Goal: Information Seeking & Learning: Find specific fact

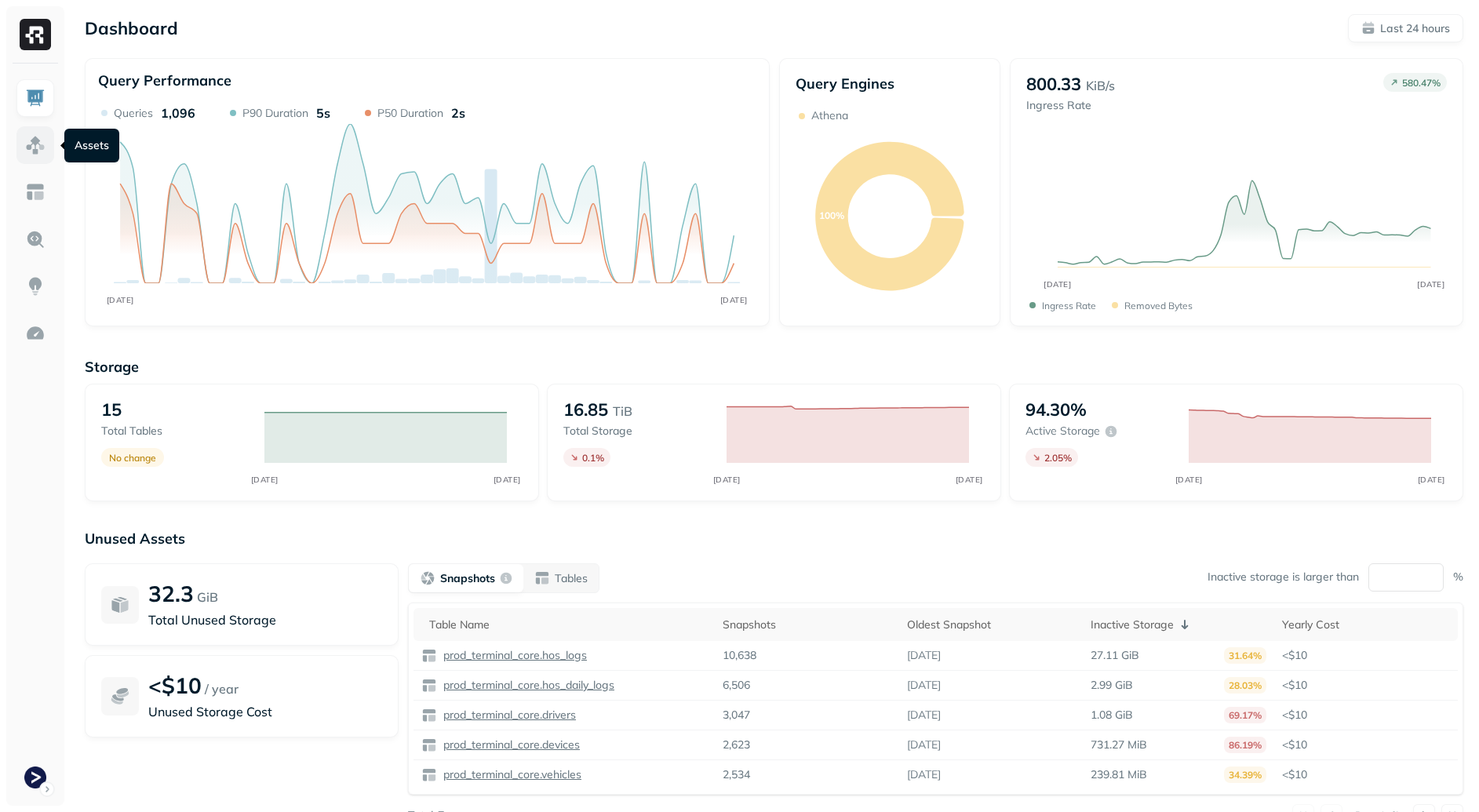
click at [39, 155] on link at bounding box center [35, 145] width 38 height 38
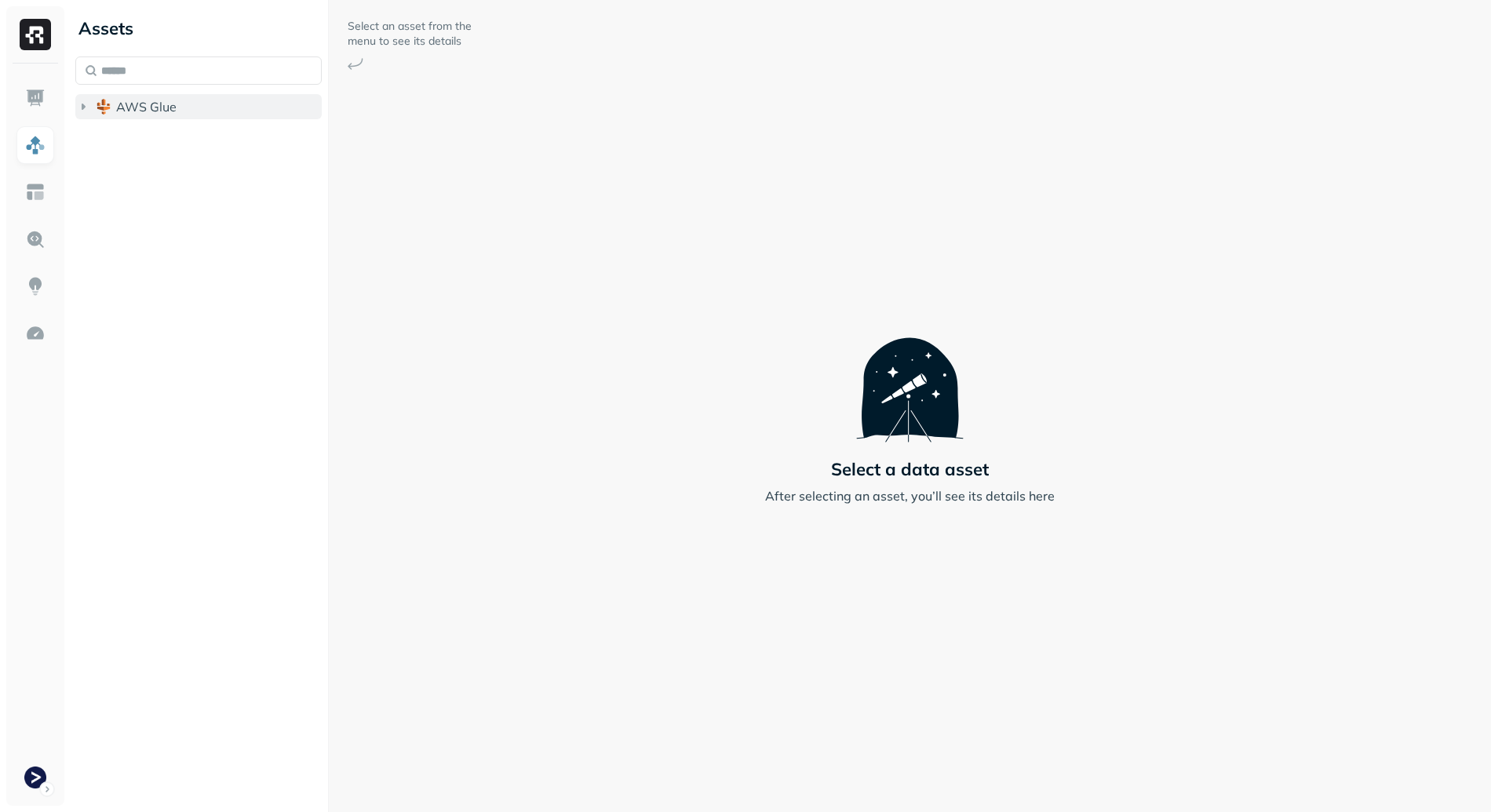
click at [167, 103] on span "AWS Glue" at bounding box center [146, 106] width 60 height 16
click at [179, 115] on button "AWS Glue" at bounding box center [199, 106] width 247 height 25
click at [191, 132] on div "Assets AWS Glue" at bounding box center [199, 406] width 259 height 812
click at [186, 109] on button "AWS Glue" at bounding box center [199, 106] width 247 height 25
click at [205, 155] on button "prod_terminal_view" at bounding box center [207, 167] width 232 height 25
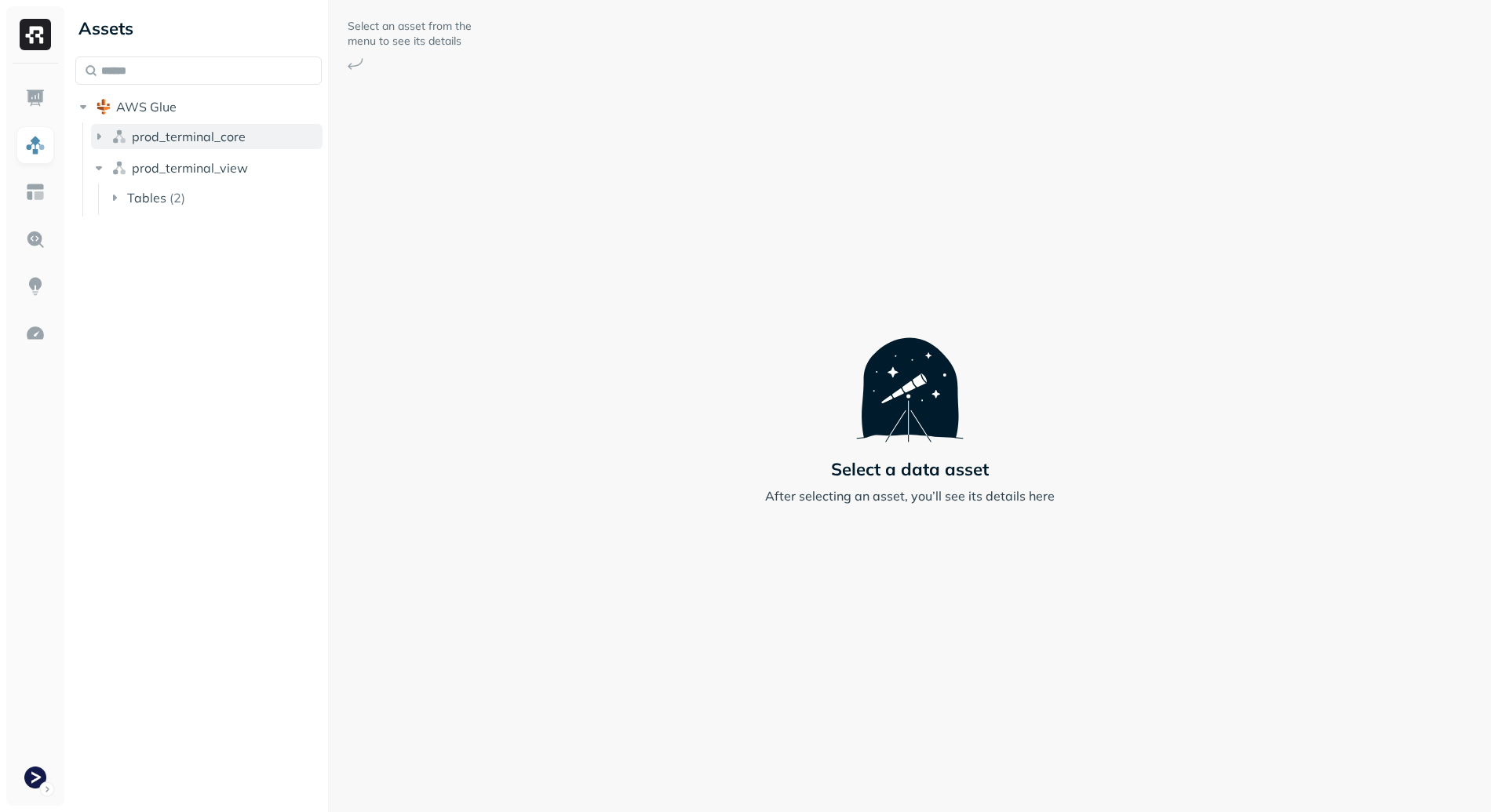
click at [206, 136] on span "prod_terminal_core" at bounding box center [188, 136] width 114 height 16
click at [196, 180] on li "Tables ( 13 )" at bounding box center [215, 167] width 216 height 29
click at [202, 165] on button "Tables ( 13 )" at bounding box center [215, 165] width 216 height 25
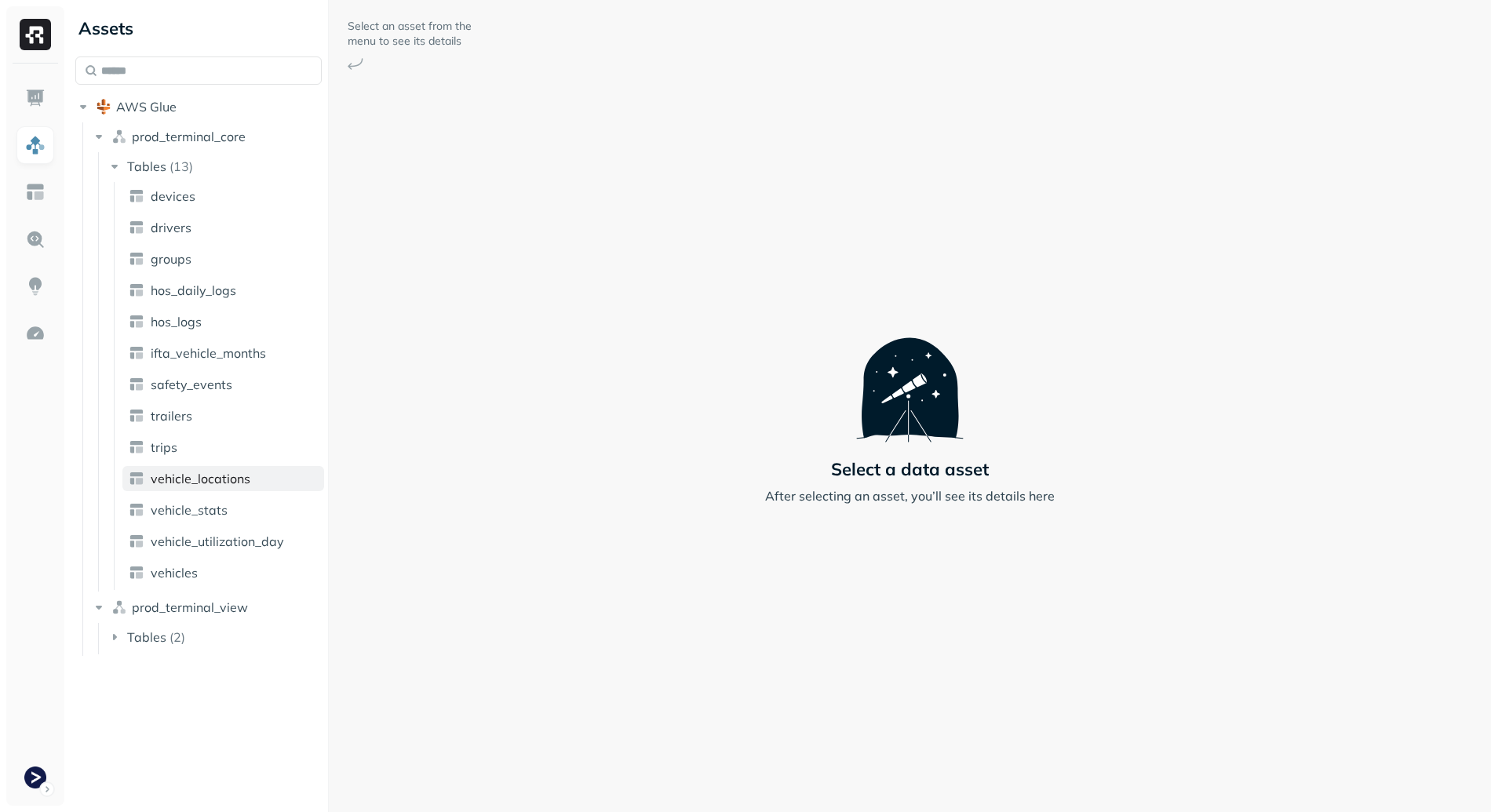
click at [248, 477] on span "vehicle_locations" at bounding box center [200, 479] width 100 height 16
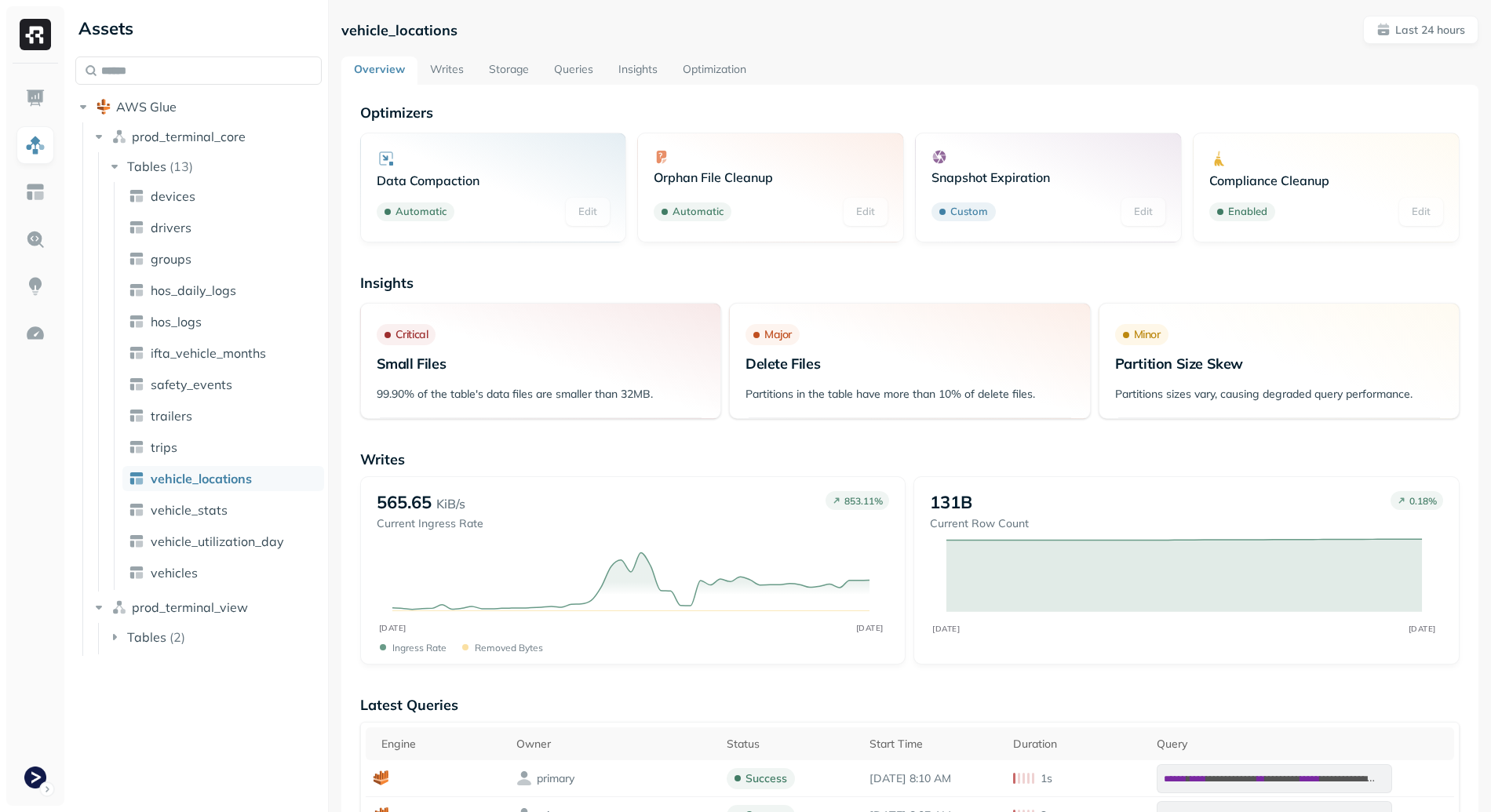
click at [452, 68] on link "Writes" at bounding box center [447, 70] width 59 height 29
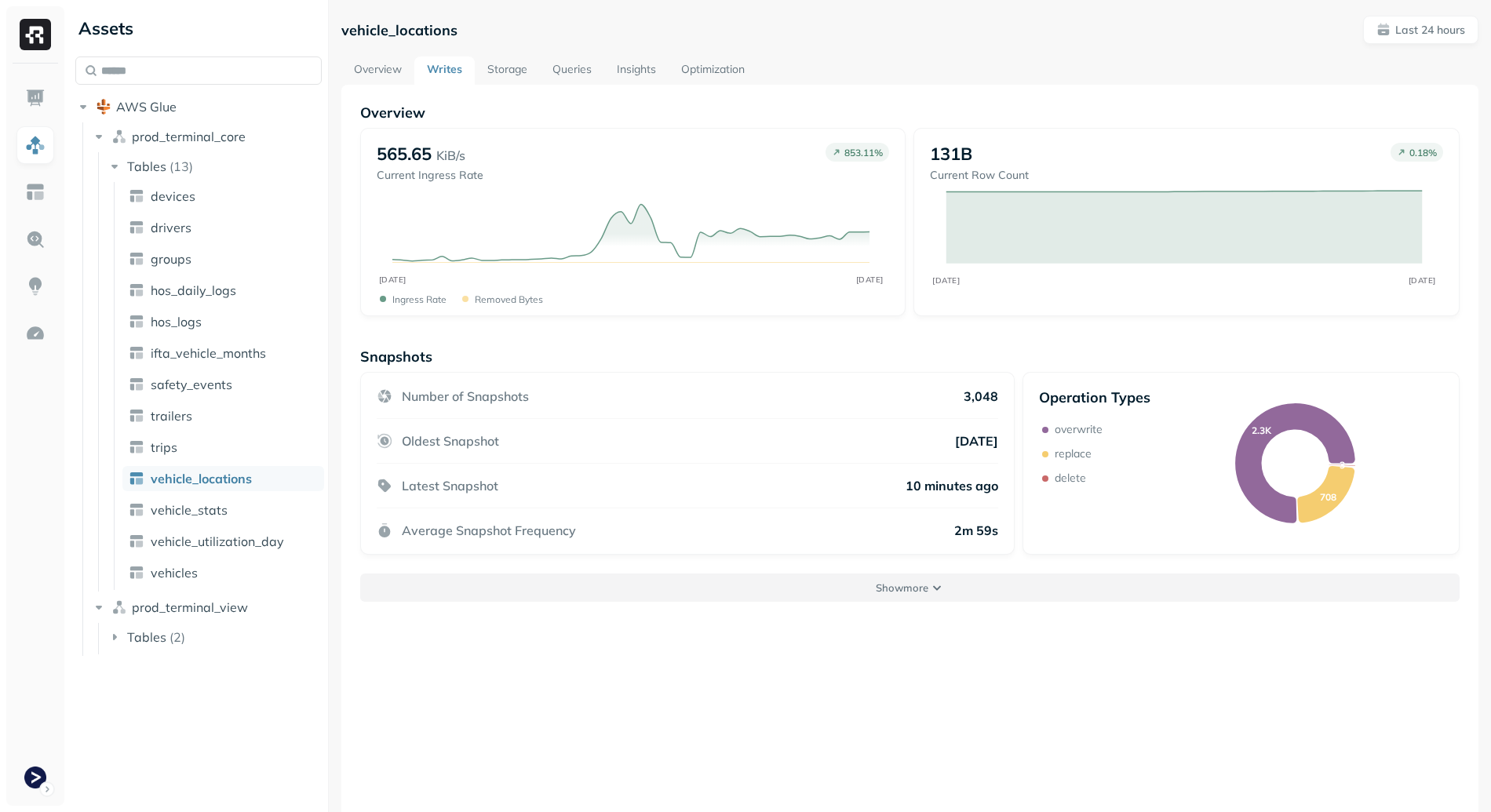
click at [921, 584] on p "Show more" at bounding box center [902, 588] width 53 height 15
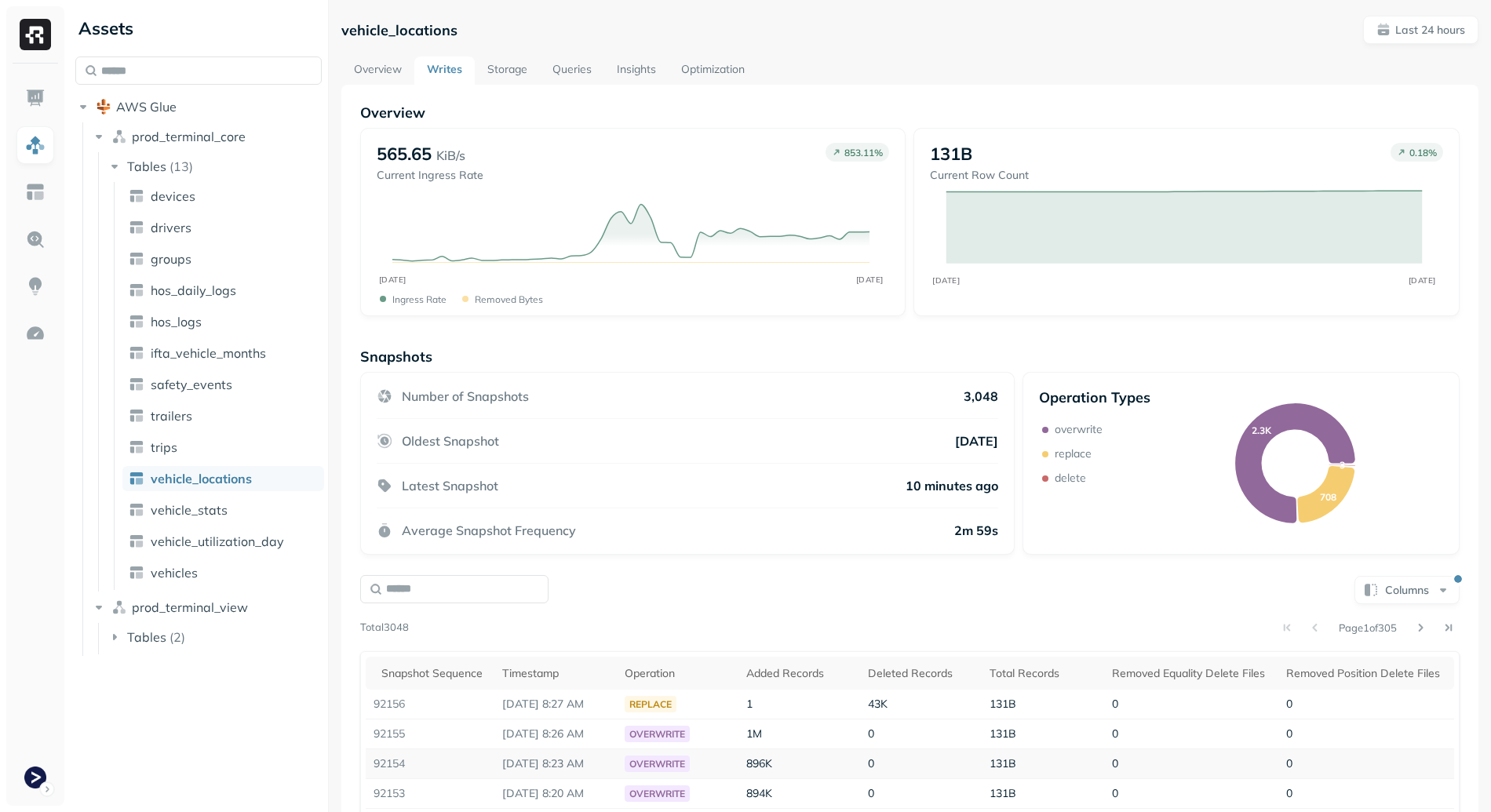
scroll to position [238, 0]
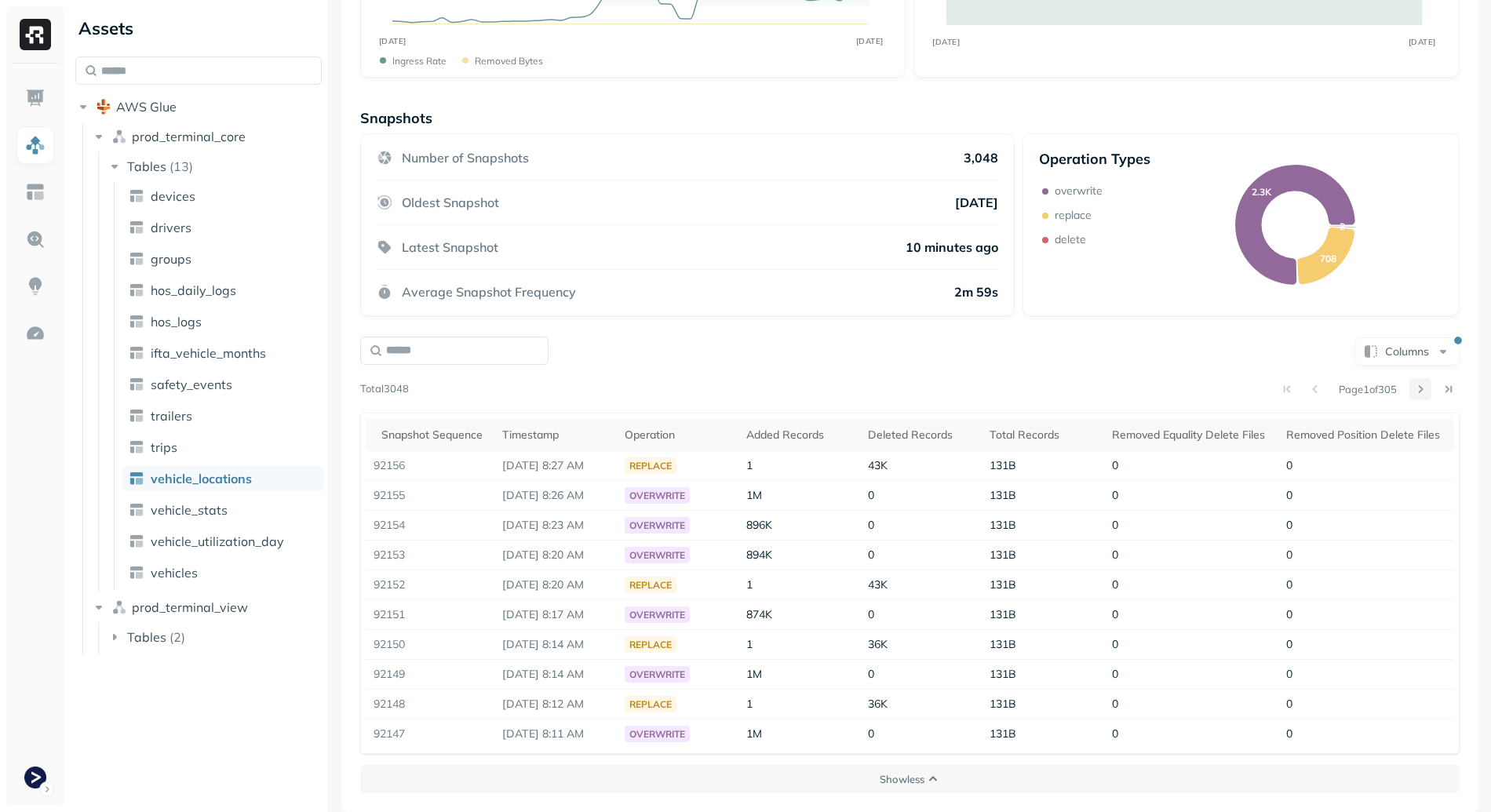
click at [1410, 387] on button at bounding box center [1421, 389] width 22 height 22
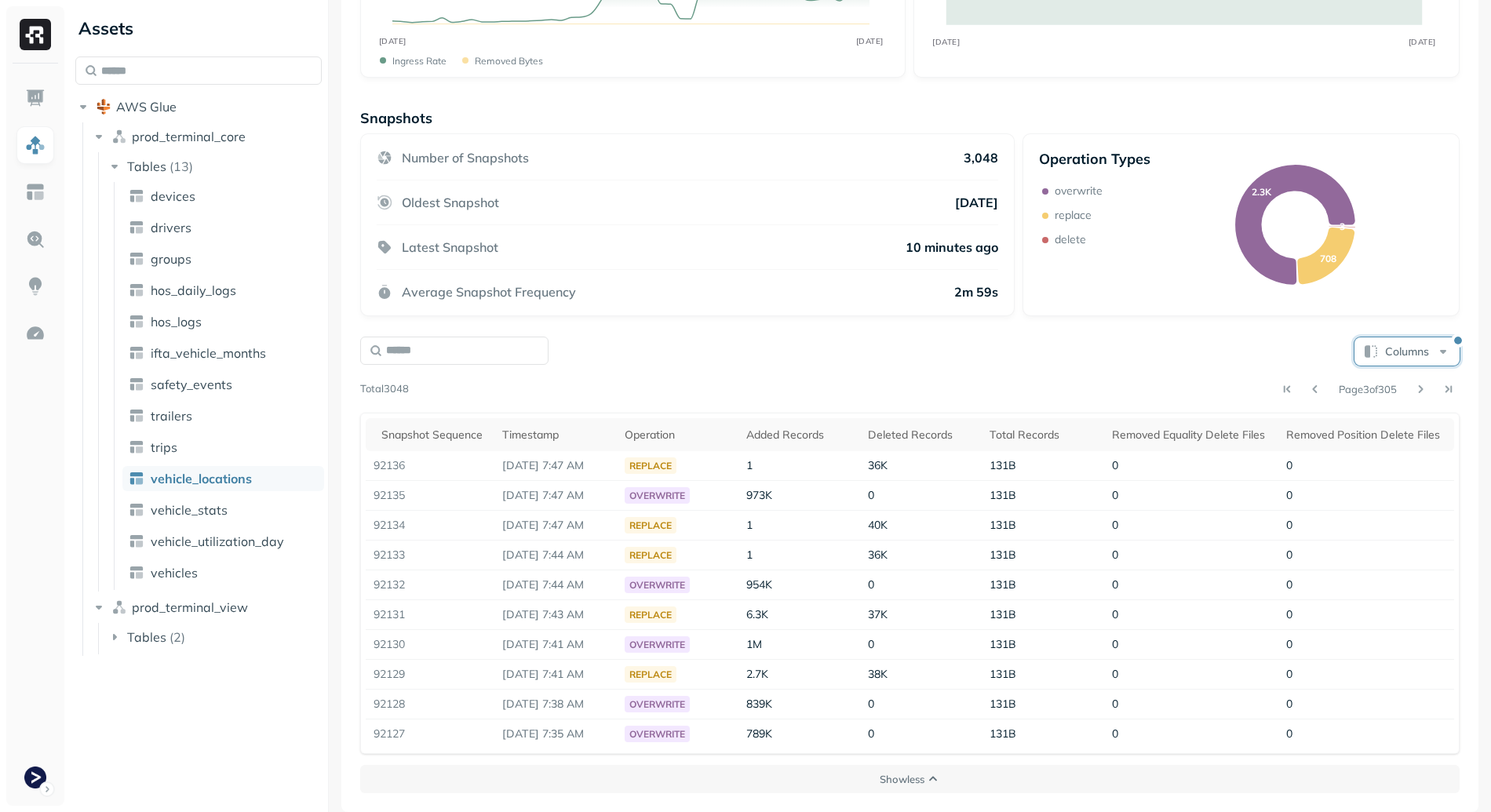
click at [1411, 345] on button "Columns" at bounding box center [1407, 351] width 105 height 29
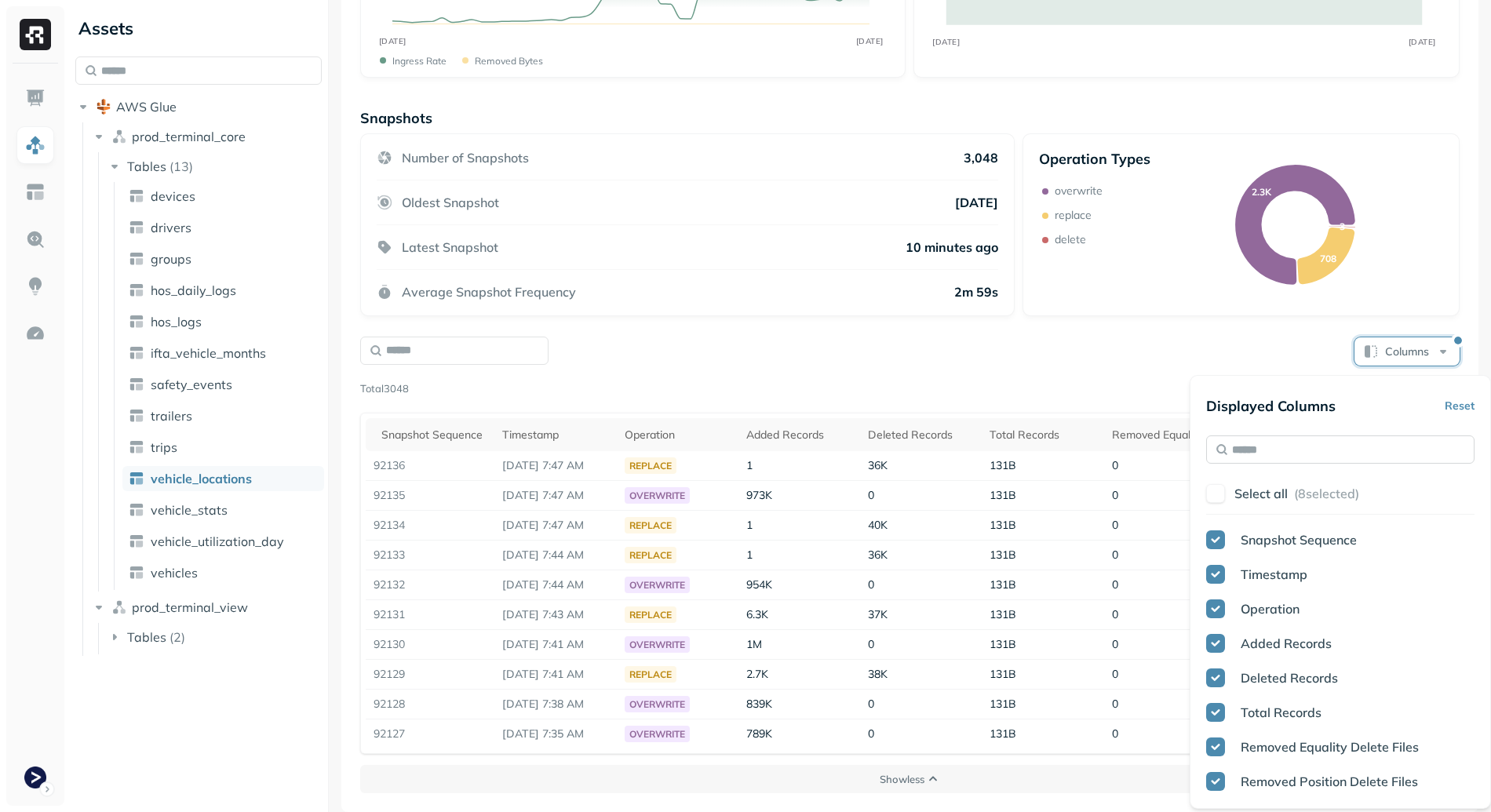
click at [1344, 451] on input "text" at bounding box center [1340, 449] width 269 height 29
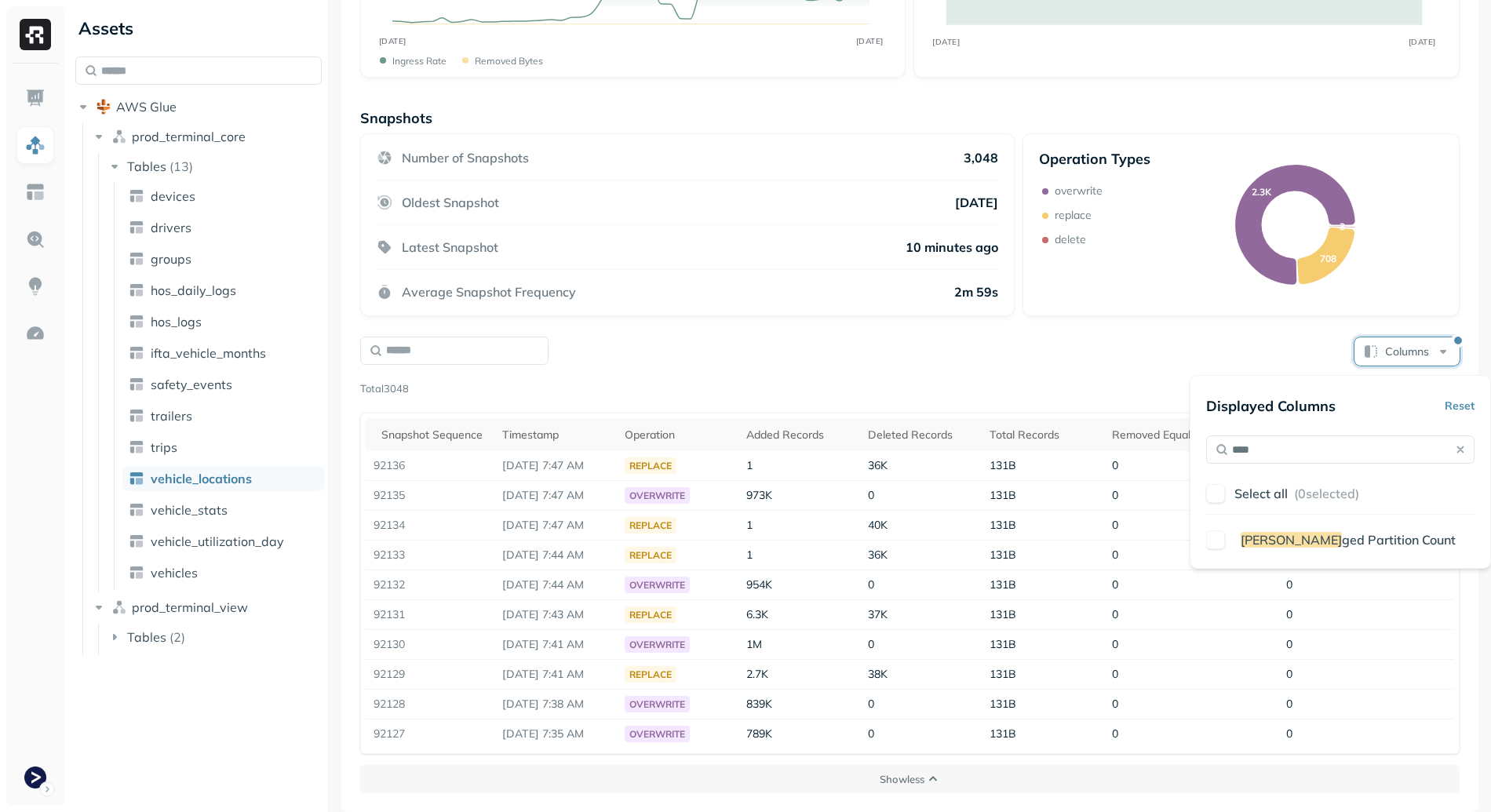
type input "****"
click at [1347, 546] on span "ged Partition Count" at bounding box center [1399, 539] width 114 height 16
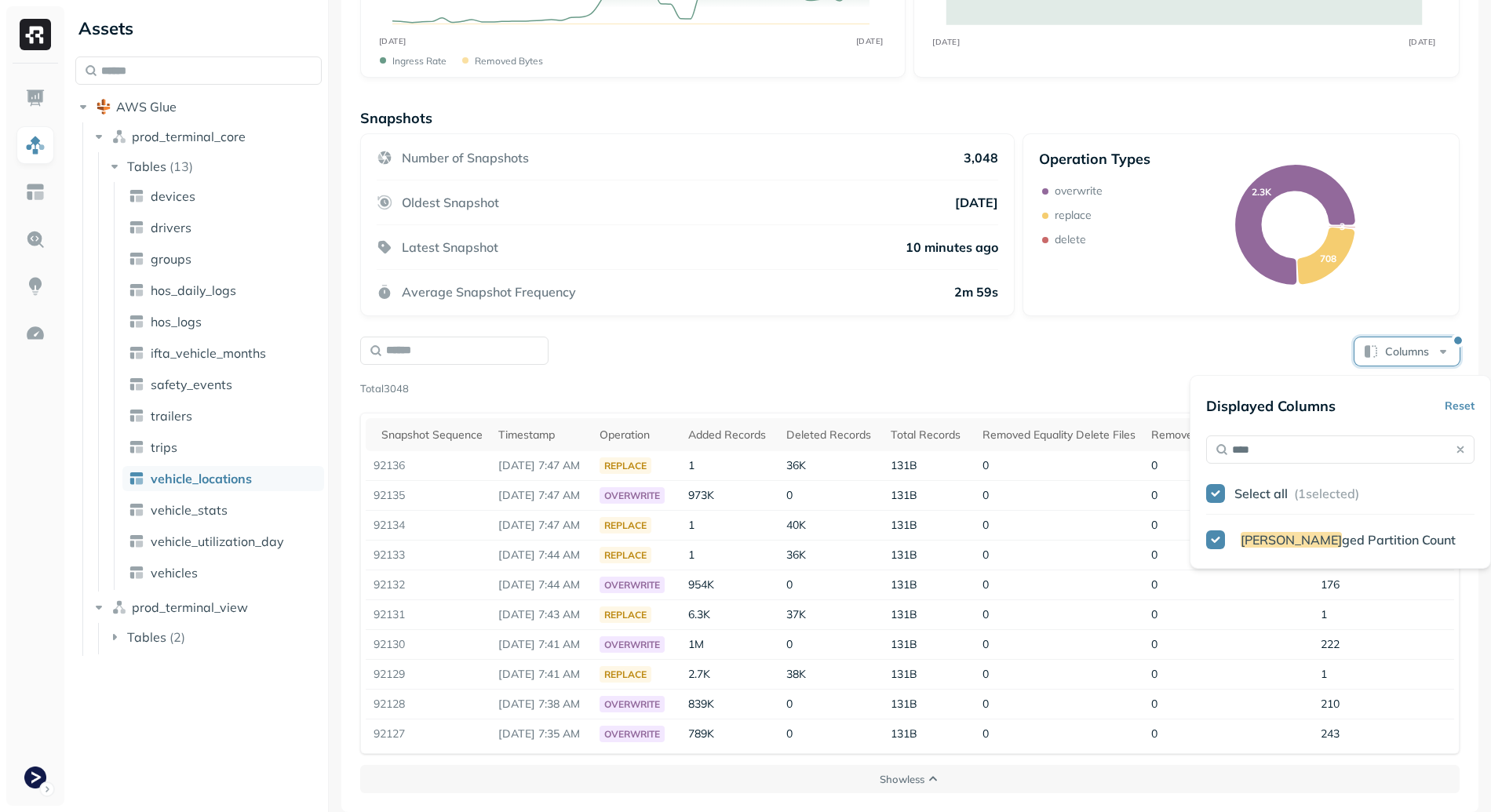
click at [968, 382] on div "Page 3 of 305" at bounding box center [934, 389] width 1050 height 22
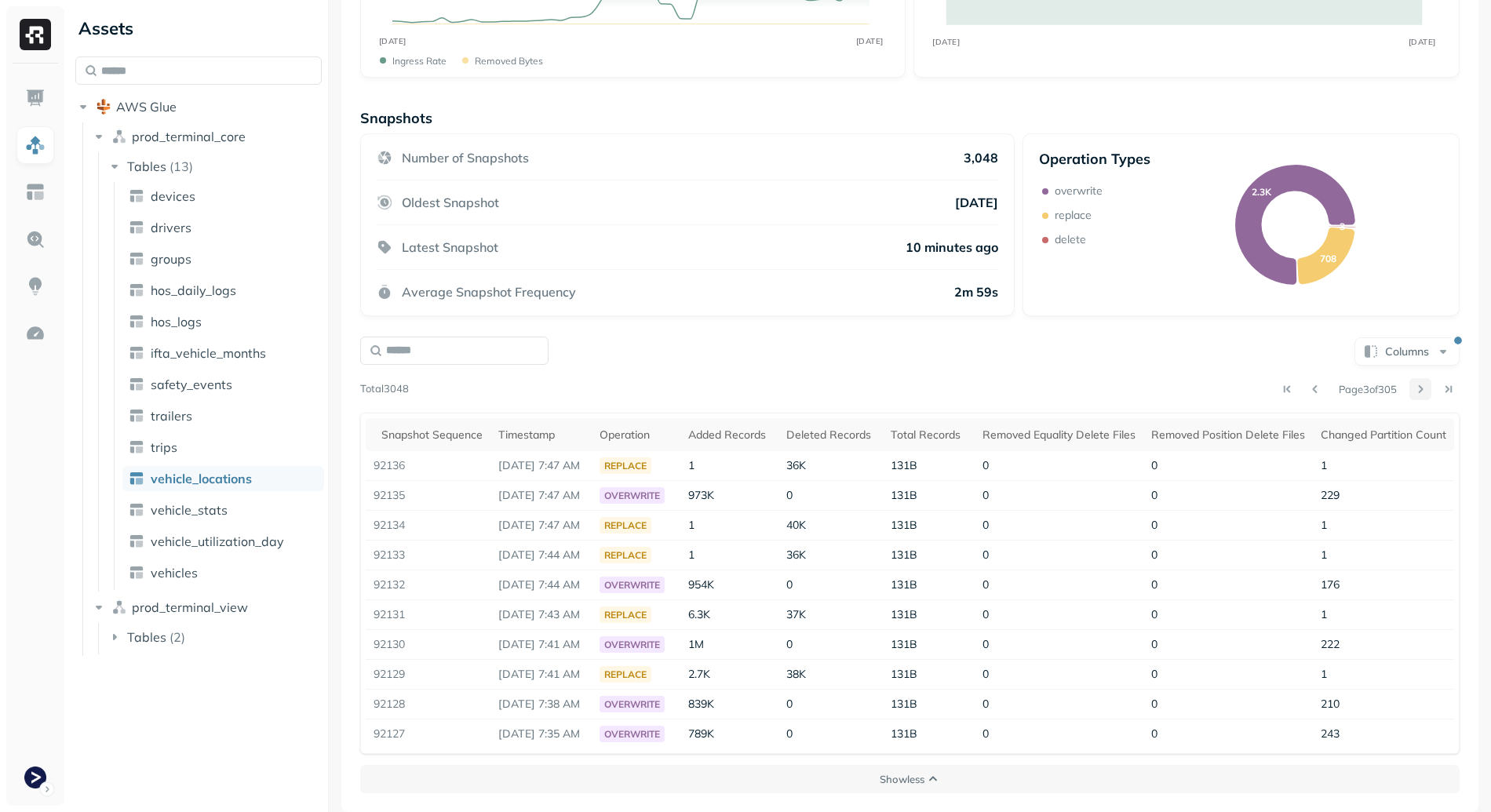
click at [1410, 389] on button at bounding box center [1421, 389] width 22 height 22
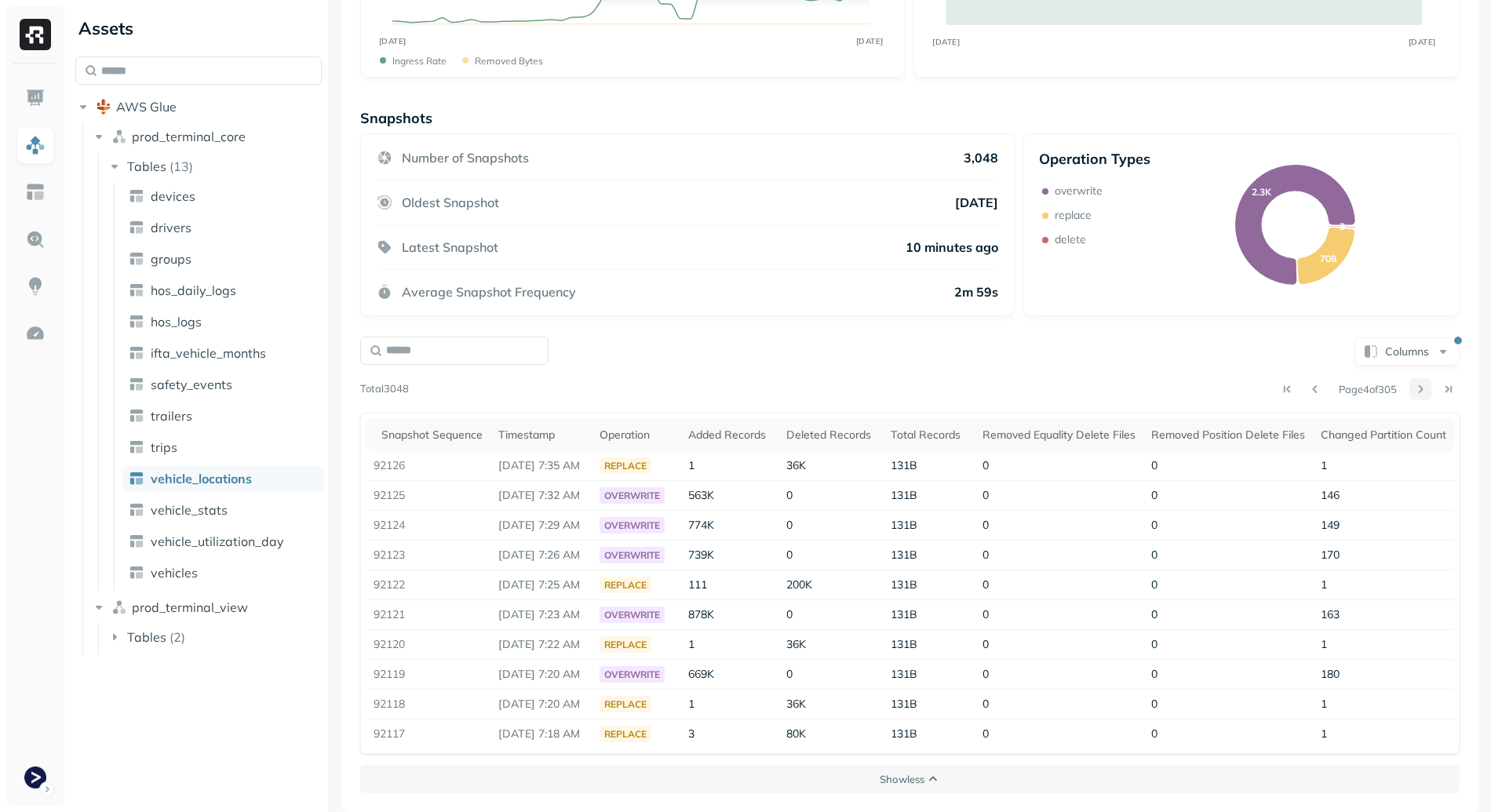
click at [1413, 388] on button at bounding box center [1421, 389] width 22 height 22
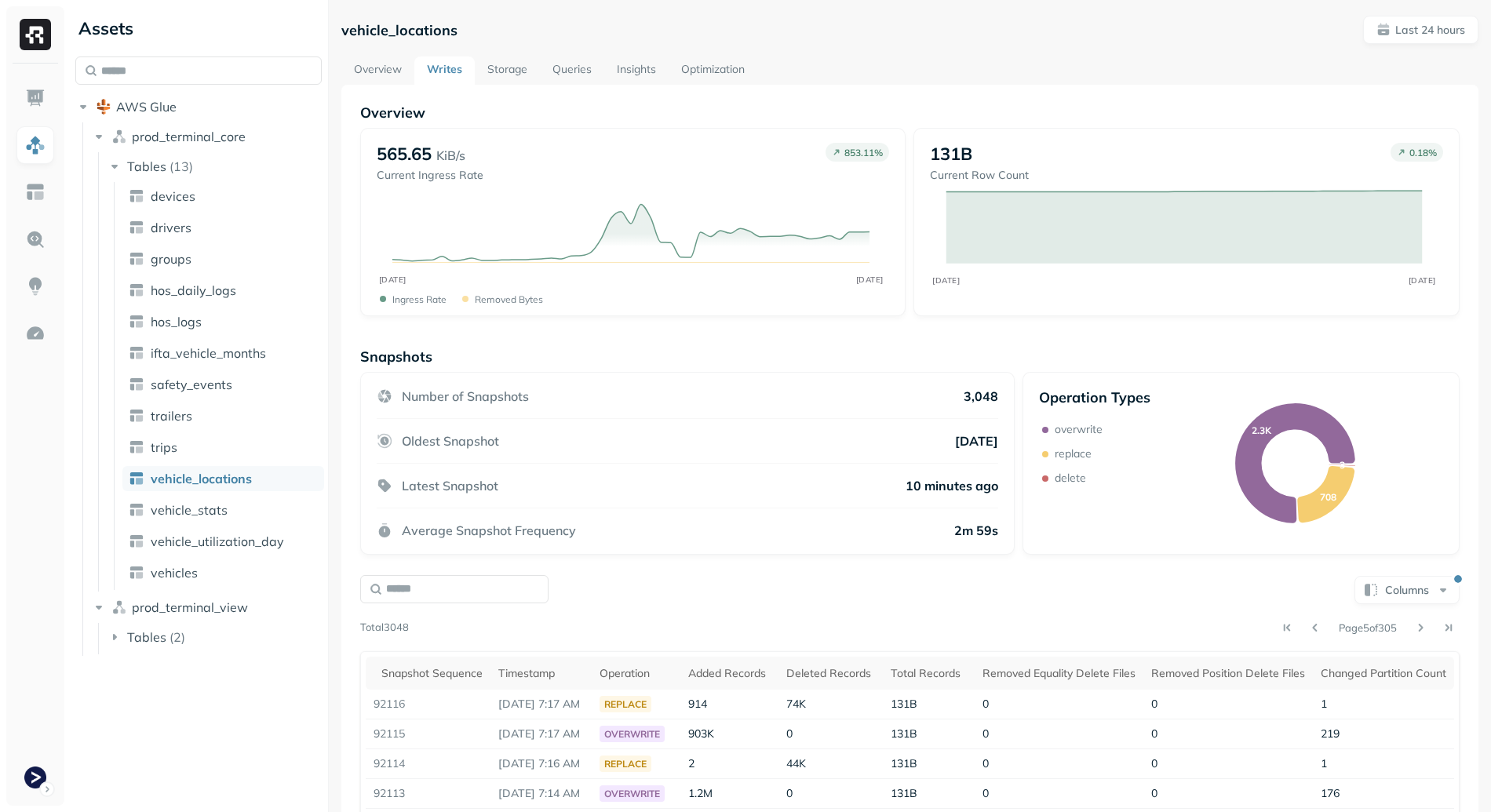
click at [551, 80] on link "Queries" at bounding box center [572, 70] width 65 height 29
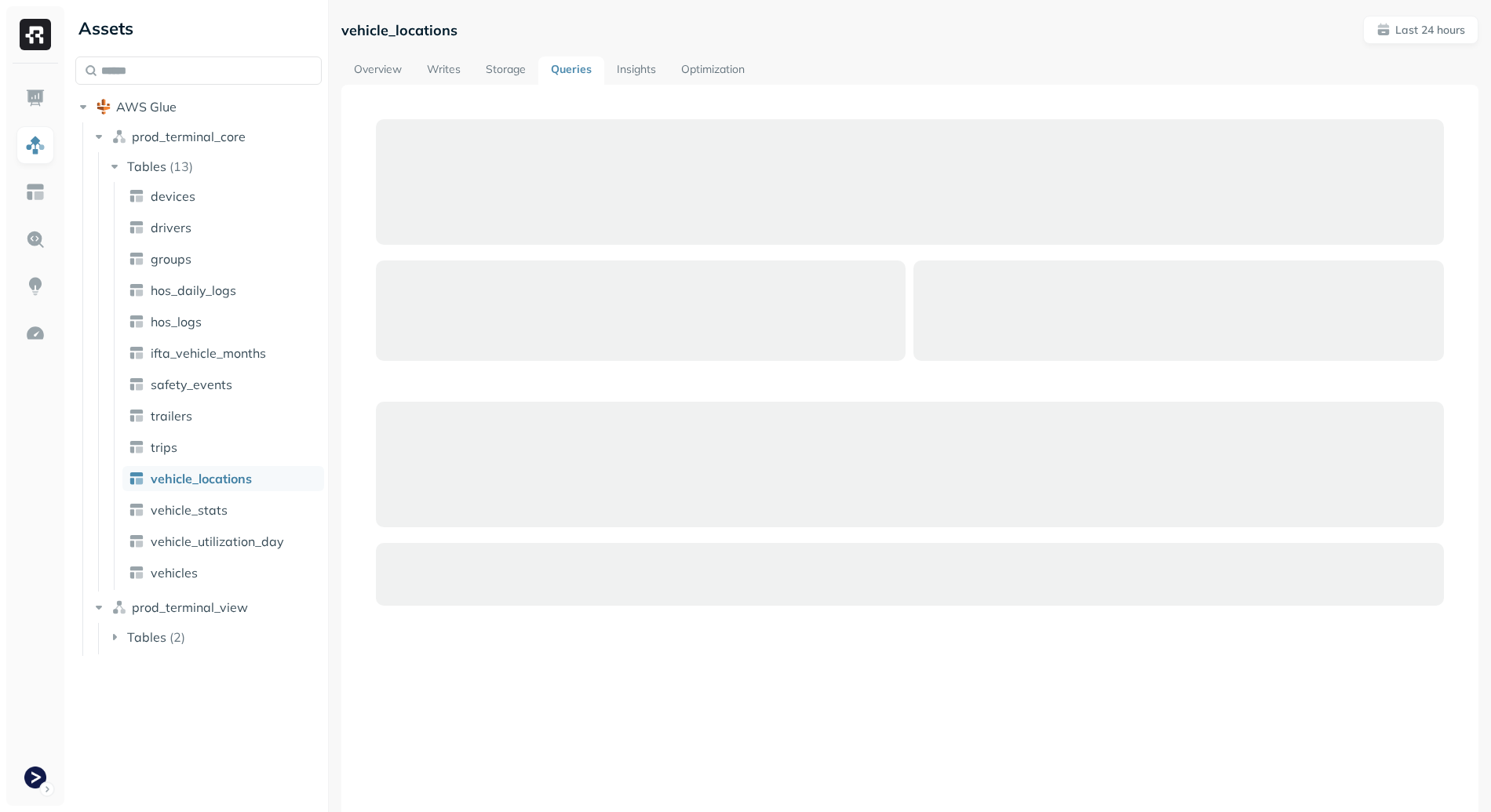
click at [498, 69] on link "Storage" at bounding box center [505, 70] width 66 height 29
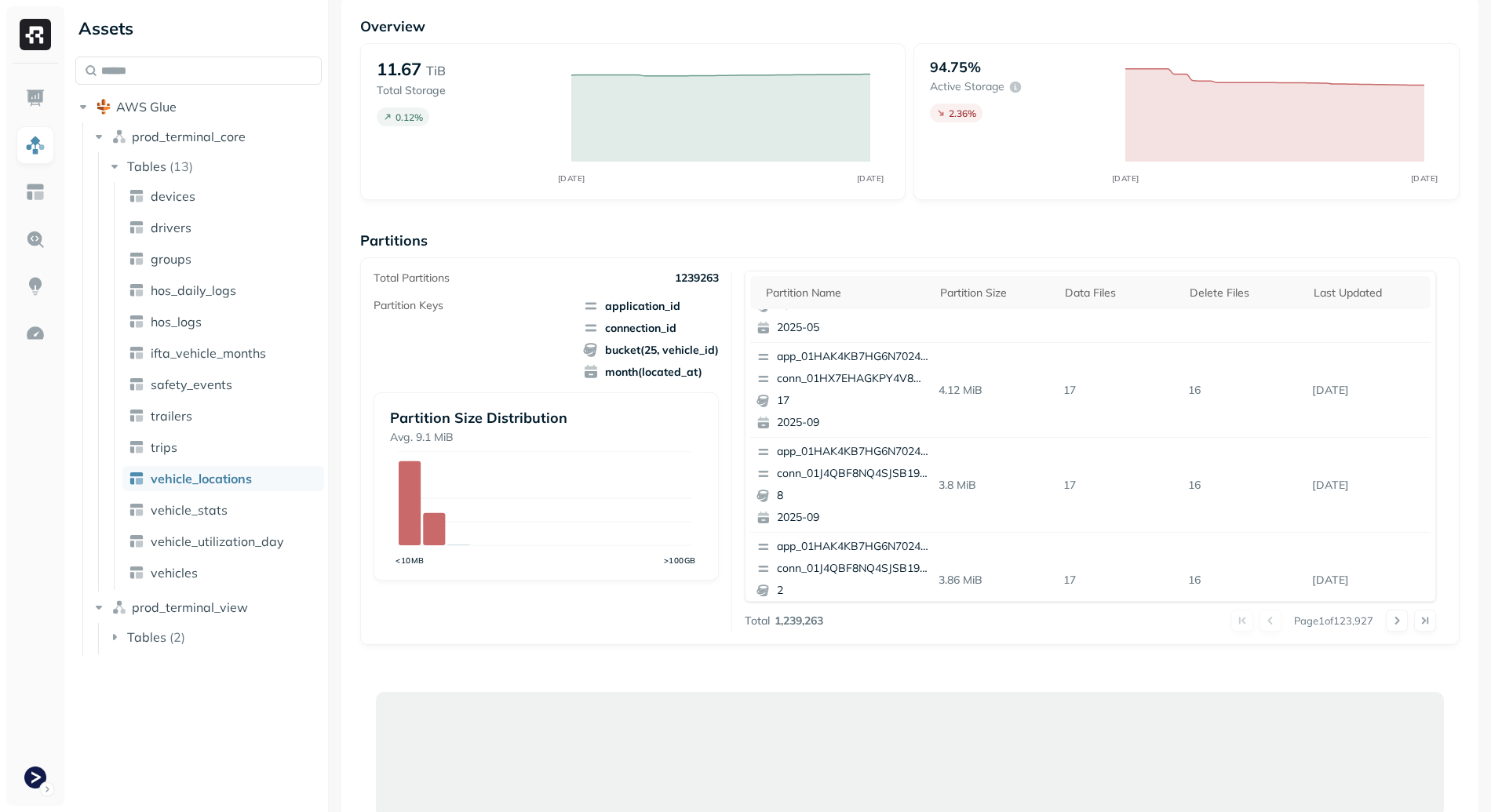
scroll to position [6, 0]
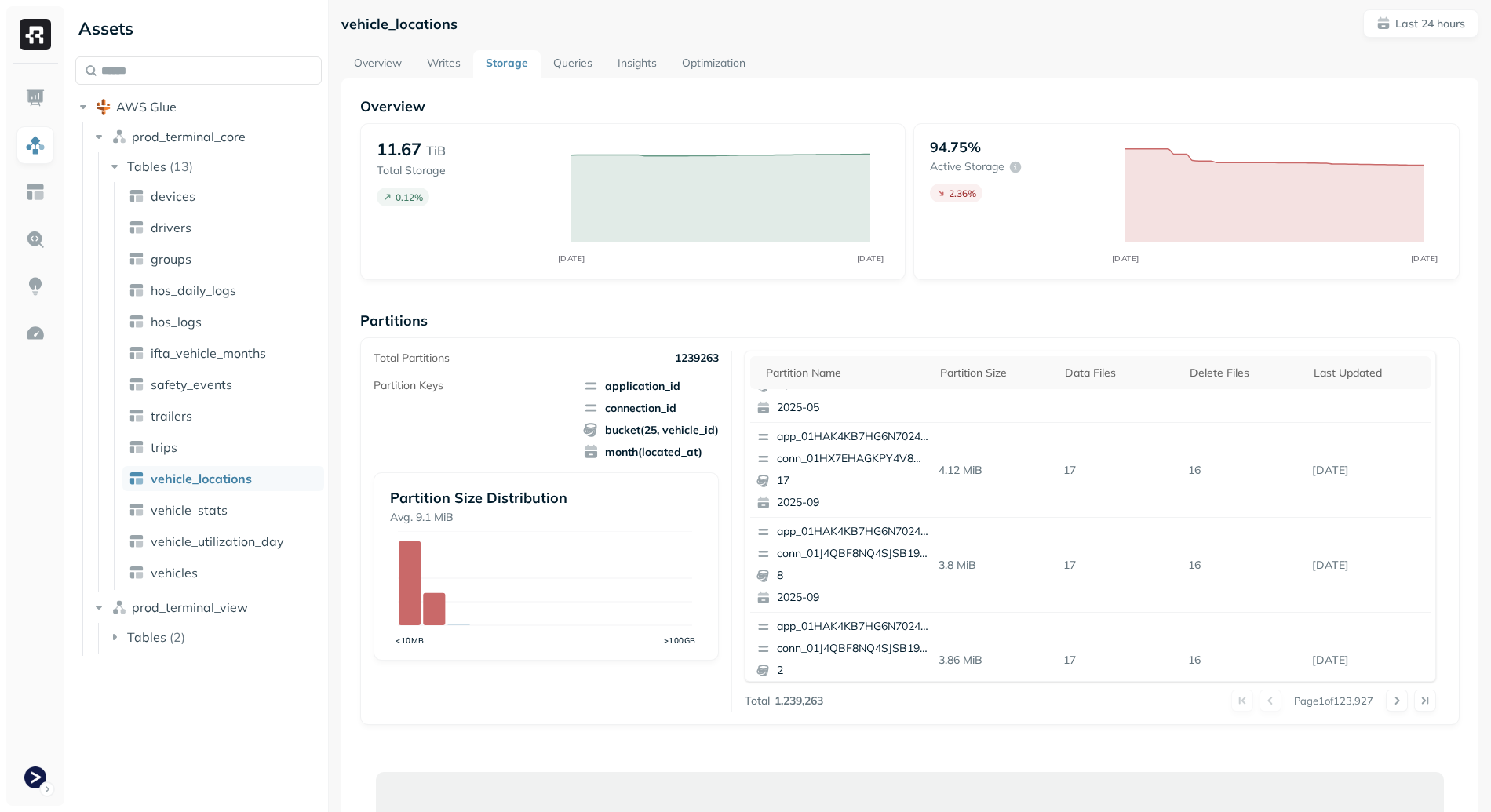
click at [624, 382] on span "application_id" at bounding box center [650, 385] width 136 height 16
click at [598, 358] on div "Total Partitions 1239263" at bounding box center [546, 358] width 345 height 15
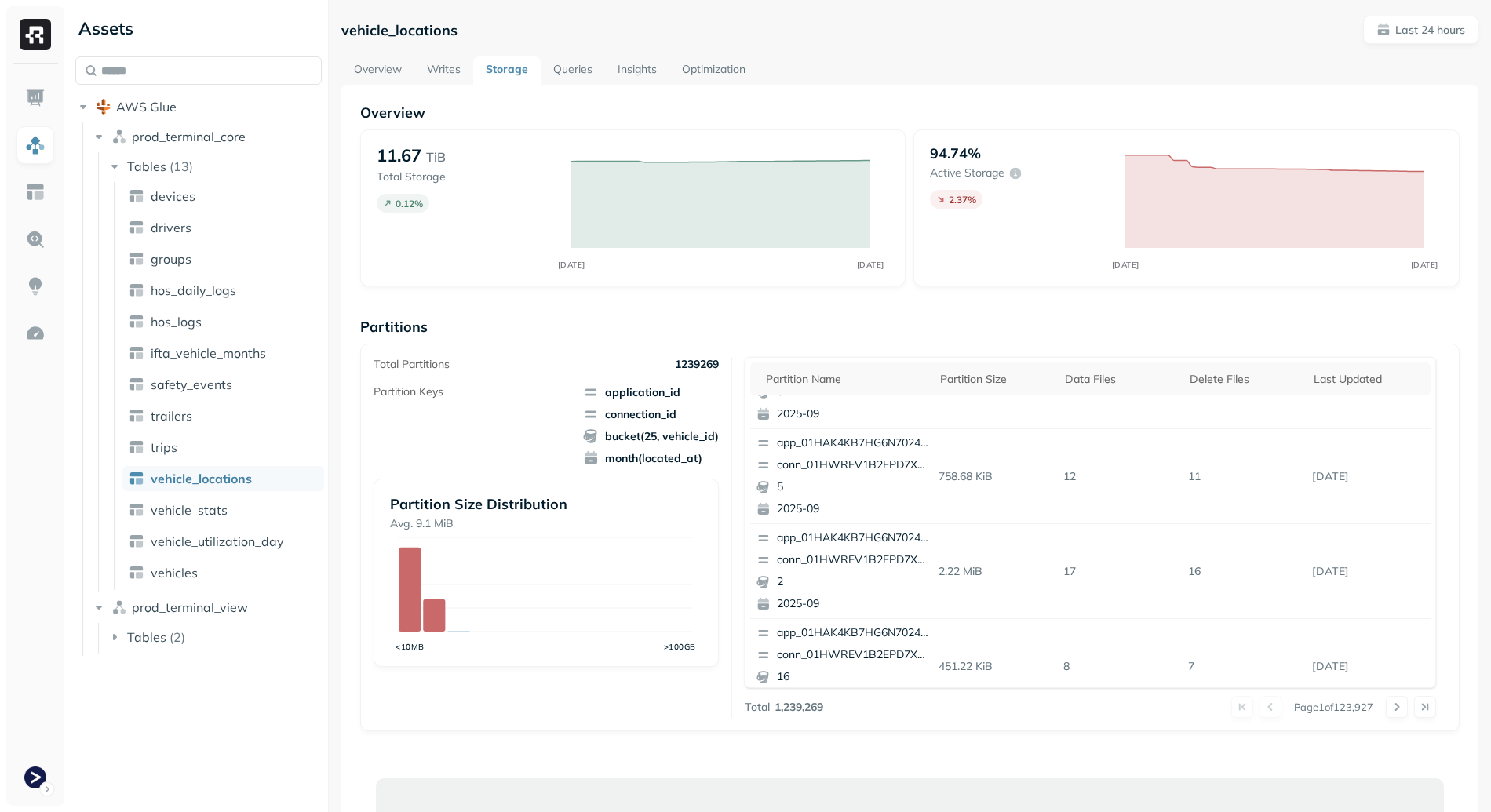
click at [392, 61] on link "Overview" at bounding box center [378, 70] width 73 height 29
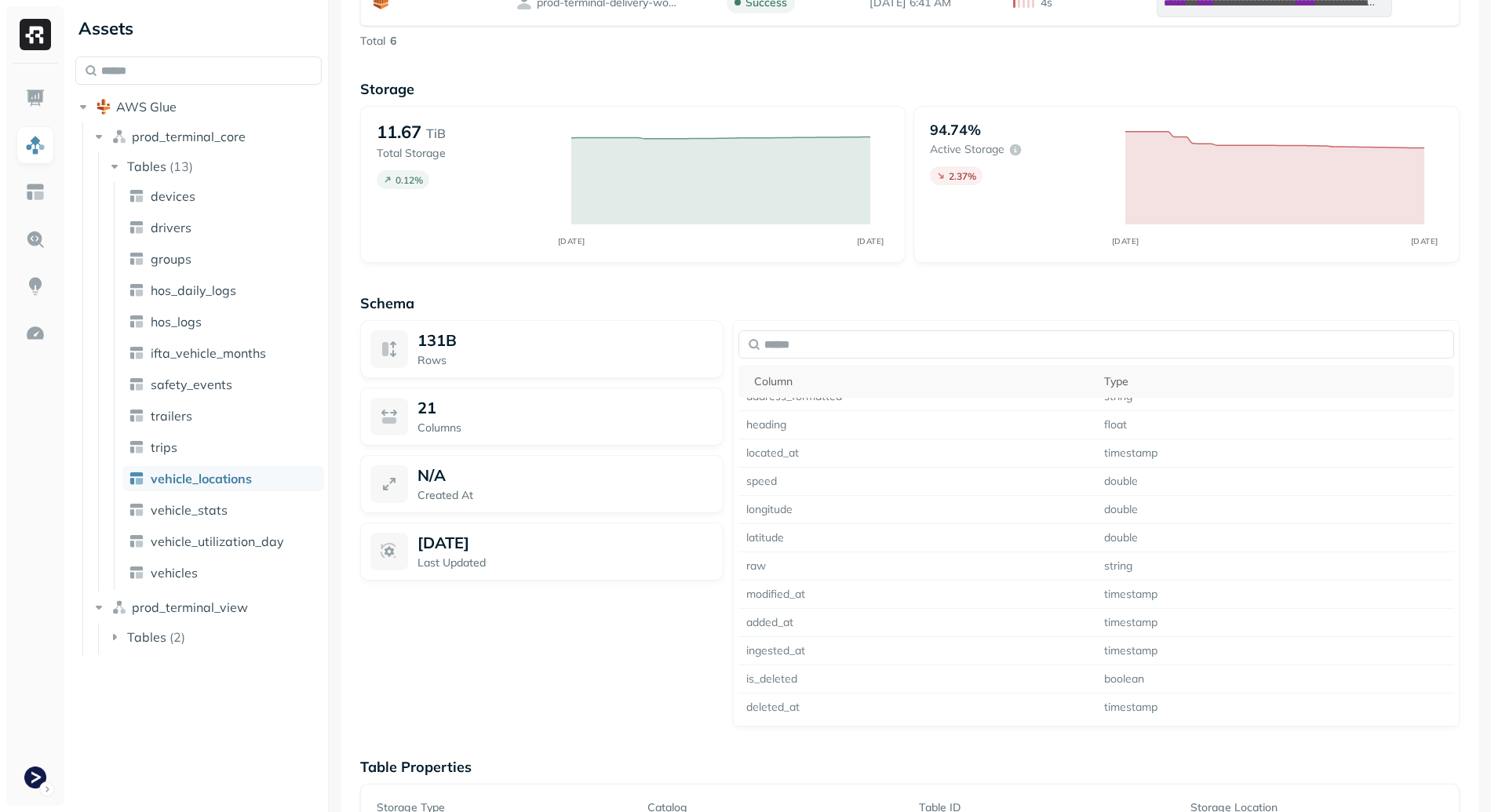
scroll to position [1157, 0]
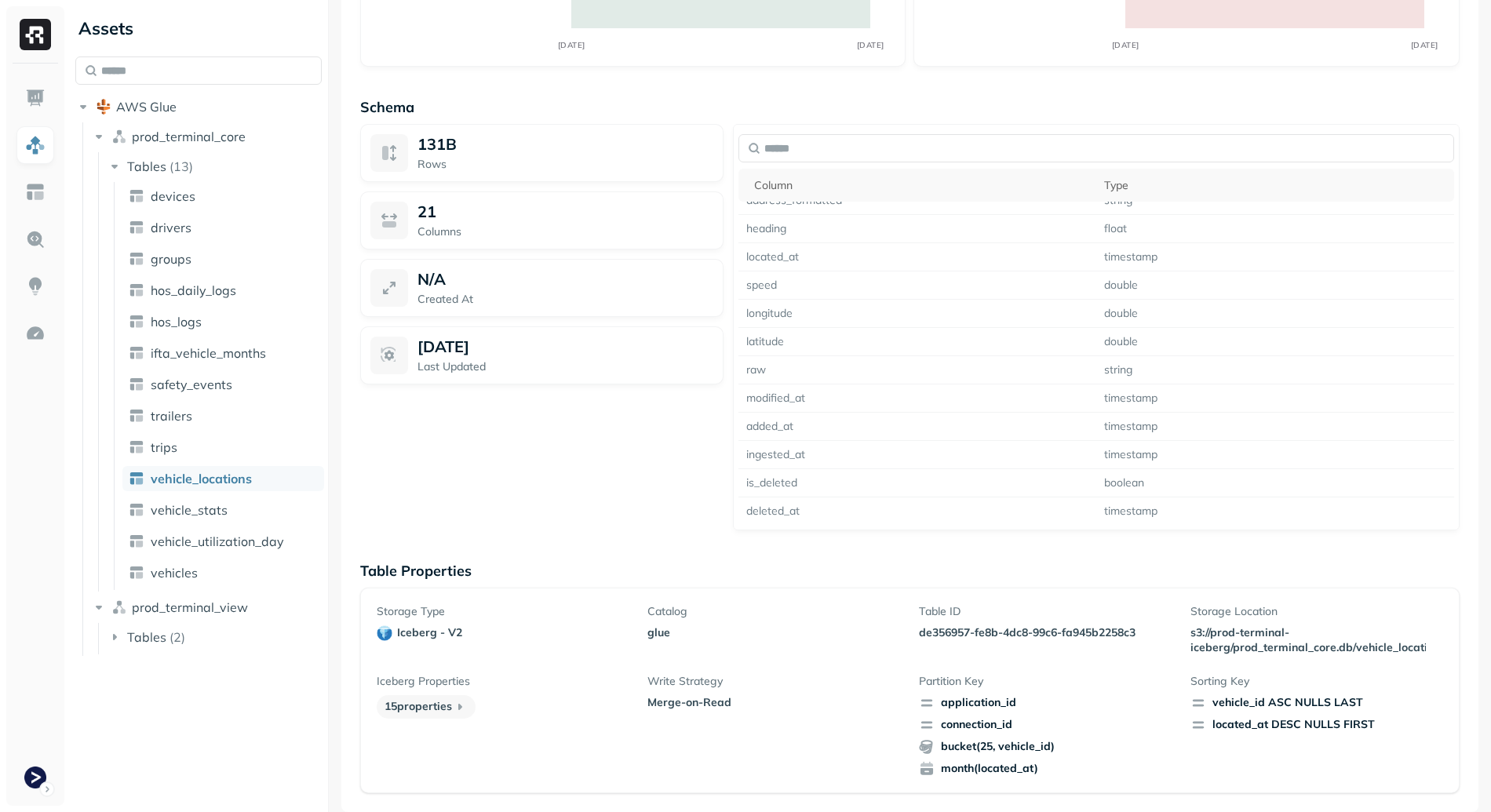
click at [937, 637] on p "de356957-fe8b-4dc8-99c6-fa945b2258c3" at bounding box center [1046, 633] width 253 height 15
drag, startPoint x: 937, startPoint y: 637, endPoint x: 1104, endPoint y: 636, distance: 167.0
click at [1104, 636] on p "de356957-fe8b-4dc8-99c6-fa945b2258c3" at bounding box center [1046, 633] width 253 height 15
copy p "de356957-fe8b-4dc8-99c6-fa945b2258c3"
click at [189, 512] on span "vehicle_stats" at bounding box center [188, 510] width 77 height 16
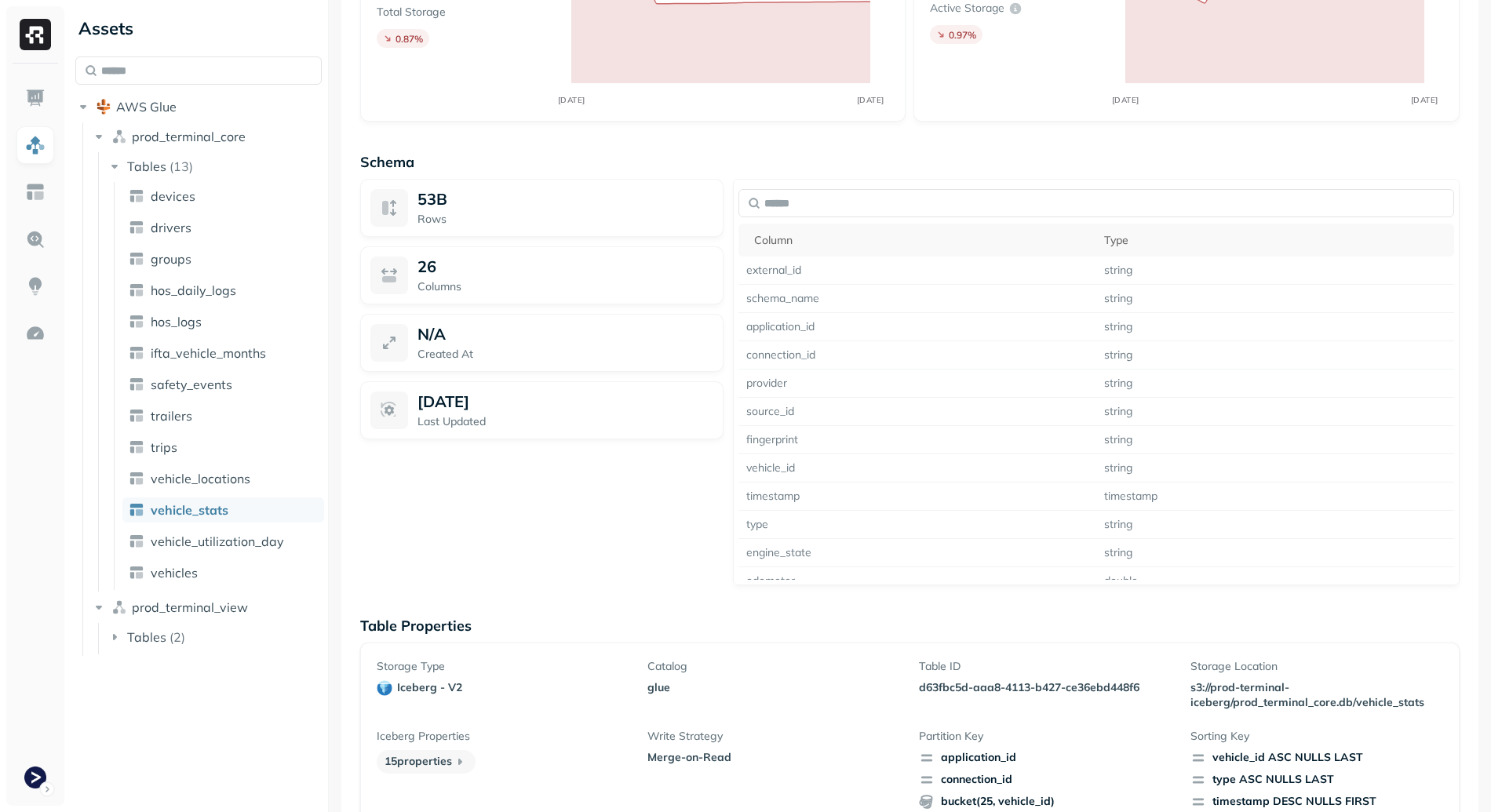
scroll to position [1157, 0]
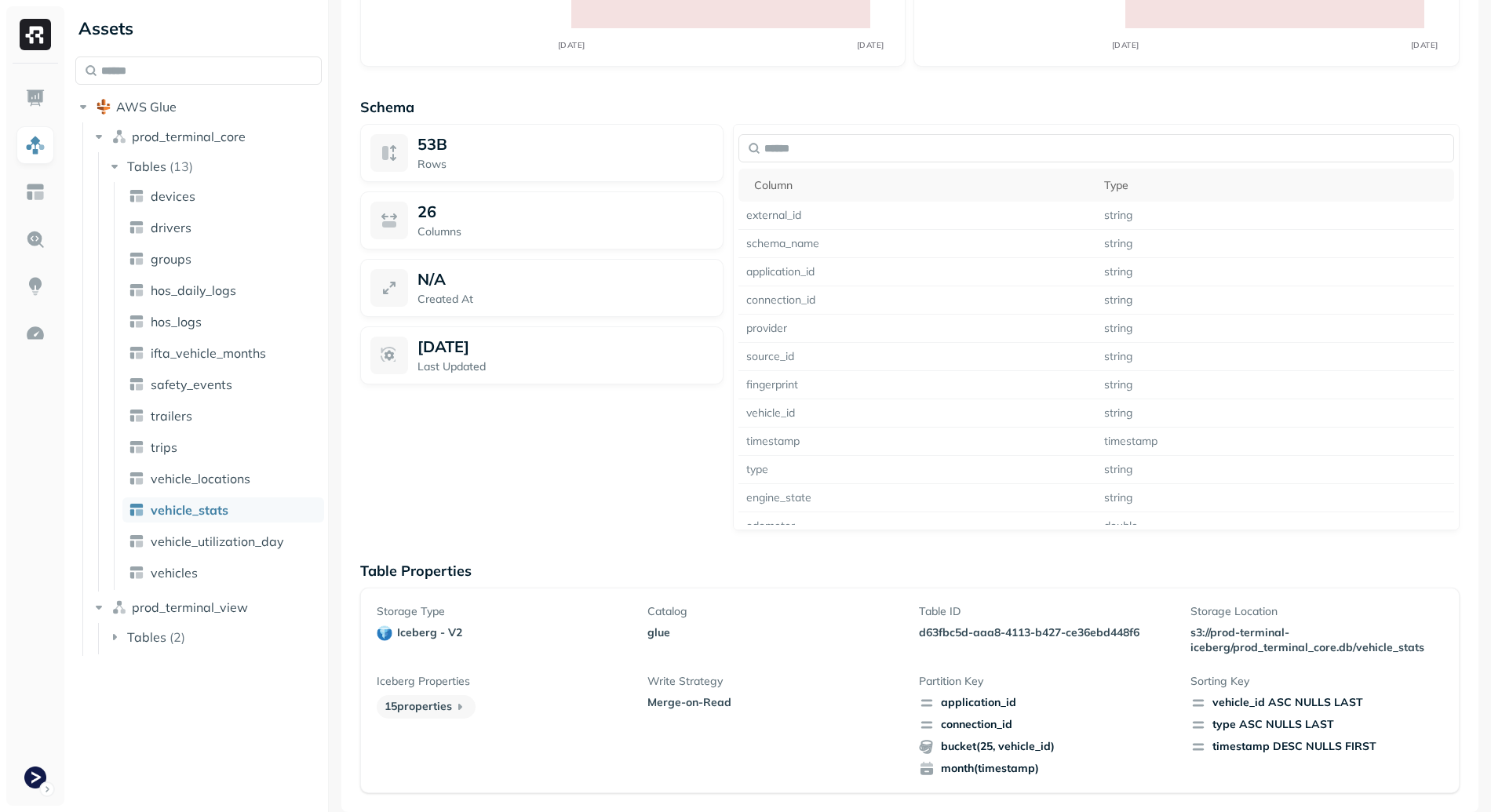
click at [957, 625] on p "d63fbc5d-aaa8-4113-b427-ce36ebd448f6" at bounding box center [1046, 633] width 253 height 15
click at [946, 637] on p "d63fbc5d-aaa8-4113-b427-ce36ebd448f6" at bounding box center [1046, 633] width 253 height 15
drag, startPoint x: 946, startPoint y: 637, endPoint x: 1098, endPoint y: 636, distance: 152.0
click at [1098, 636] on p "d63fbc5d-aaa8-4113-b427-ce36ebd448f6" at bounding box center [1046, 633] width 253 height 15
copy p "d63fbc5d-aaa8-4113-b427-ce36ebd448f6"
